Goal: Find specific page/section: Find specific page/section

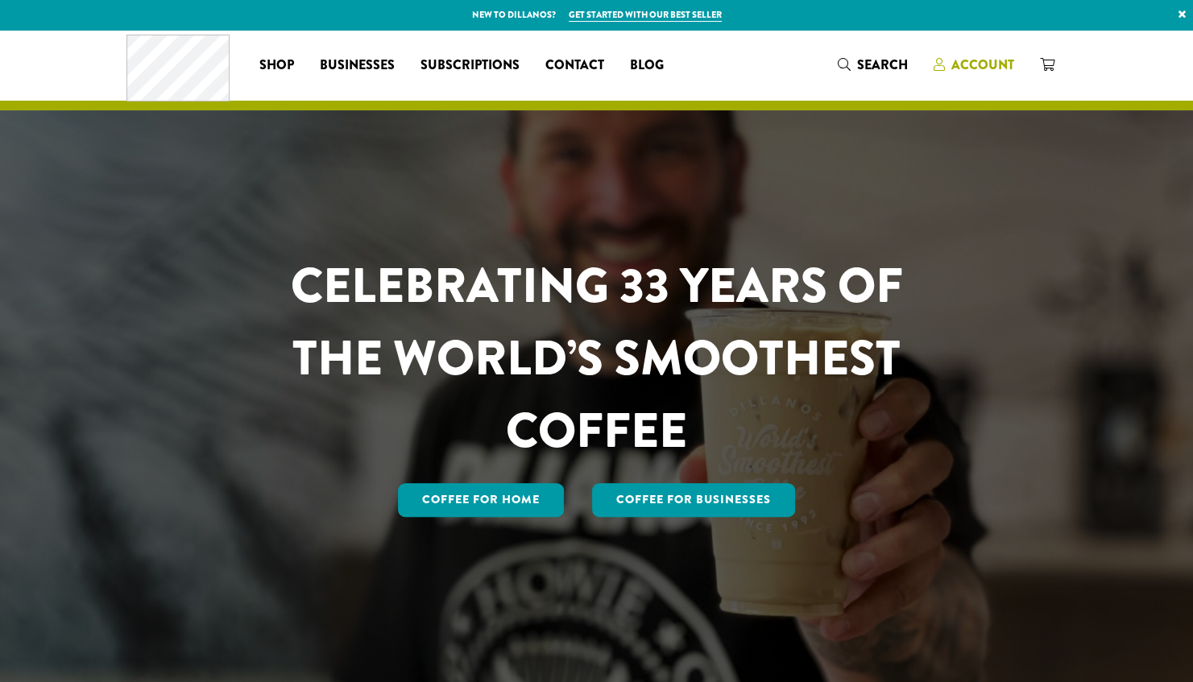
click at [968, 60] on span "Account" at bounding box center [982, 65] width 63 height 19
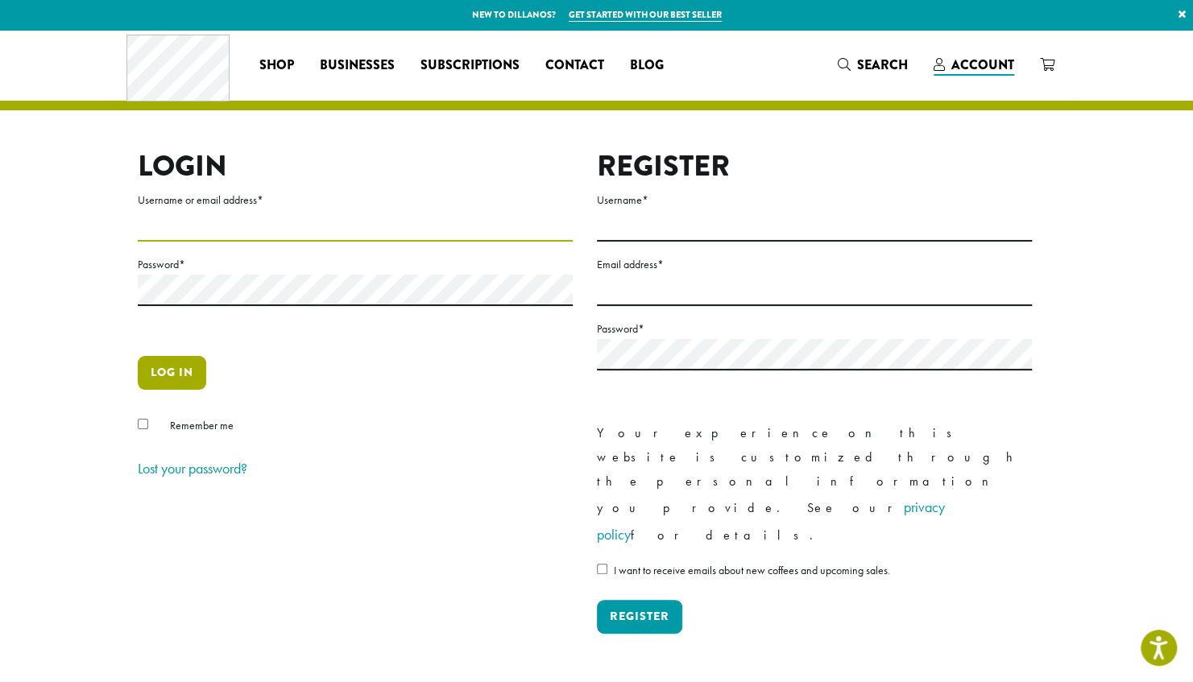
type input "**********"
click at [149, 360] on button "Log in" at bounding box center [172, 373] width 68 height 34
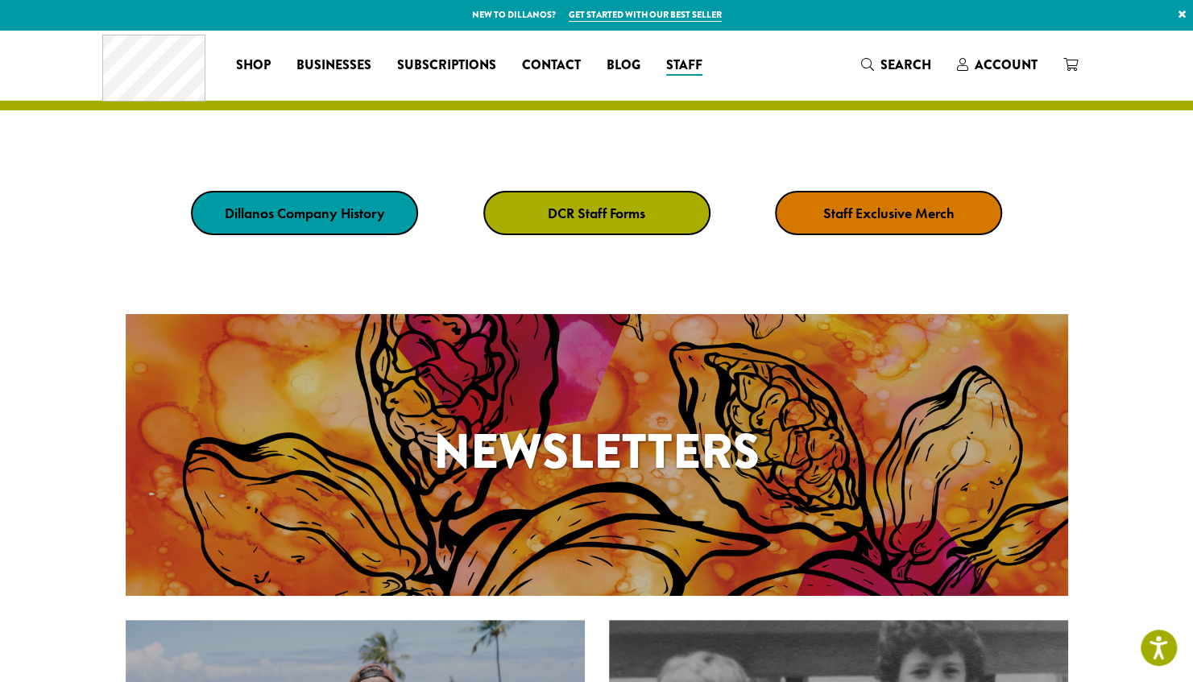
click at [594, 222] on link "DCR Staff Forms" at bounding box center [596, 213] width 227 height 44
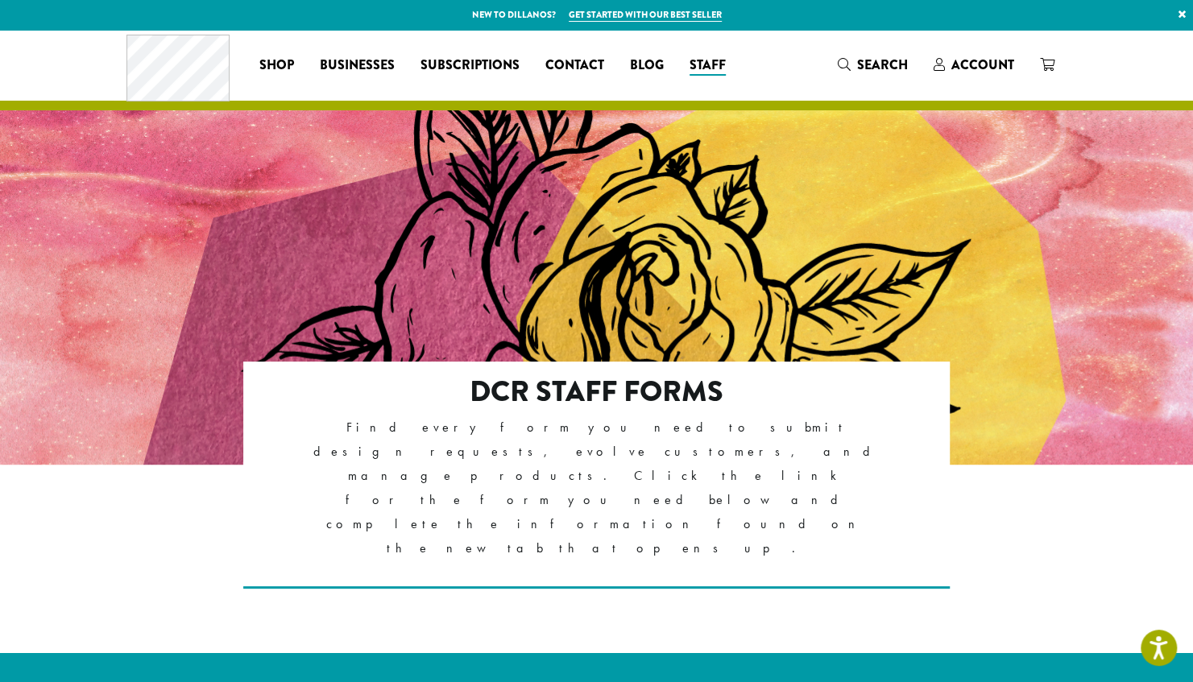
scroll to position [359, 0]
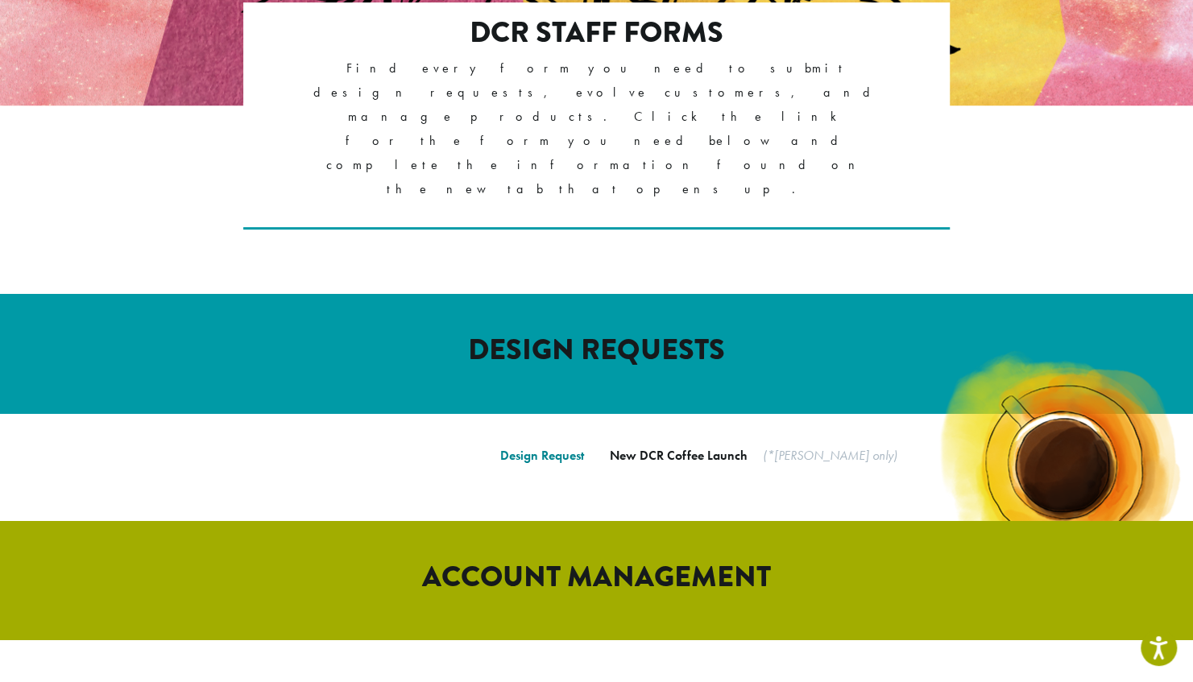
click at [562, 447] on link "Design Request" at bounding box center [542, 455] width 84 height 17
